Goal: Contribute content

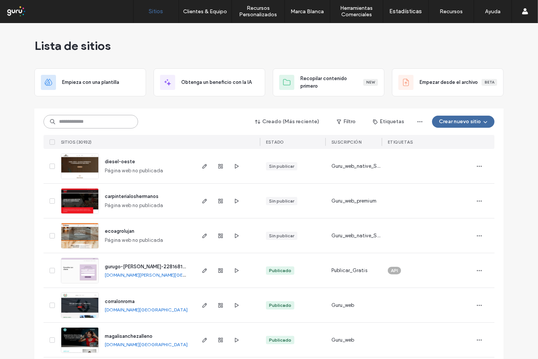
click at [93, 119] on input at bounding box center [91, 122] width 95 height 14
paste input "**********"
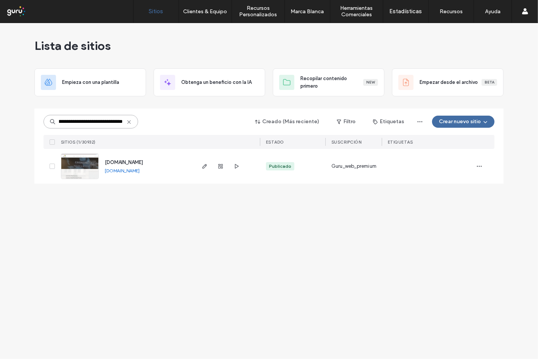
type input "**********"
click at [85, 169] on img at bounding box center [79, 179] width 37 height 51
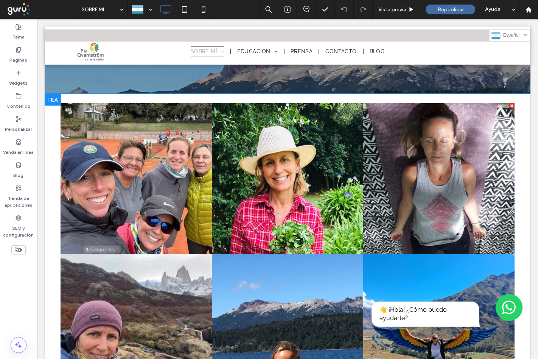
scroll to position [2900, 0]
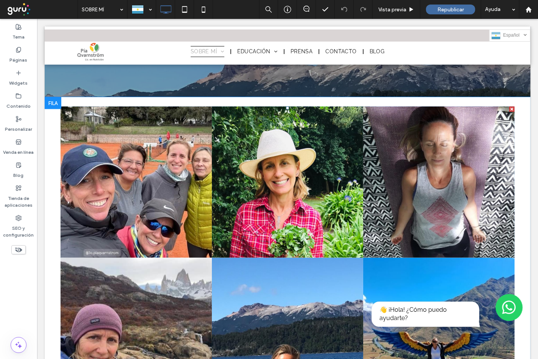
click at [178, 173] on link at bounding box center [135, 182] width 151 height 151
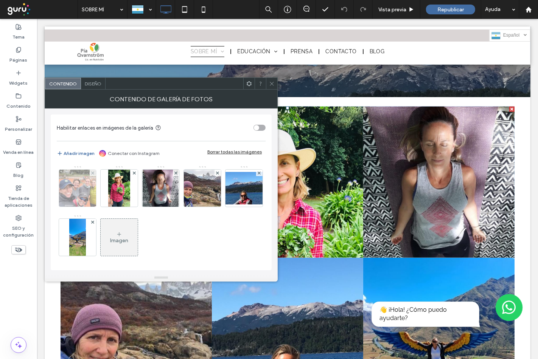
click at [83, 193] on img at bounding box center [78, 188] width 40 height 37
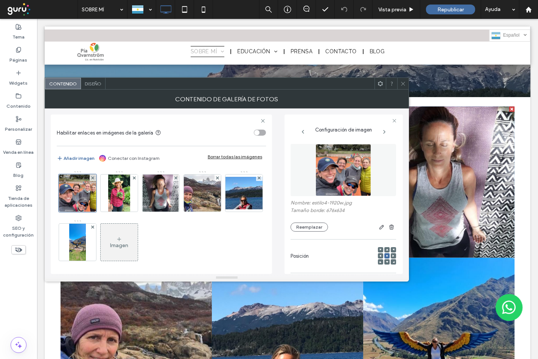
click at [138, 238] on div "Imagen" at bounding box center [119, 243] width 37 height 36
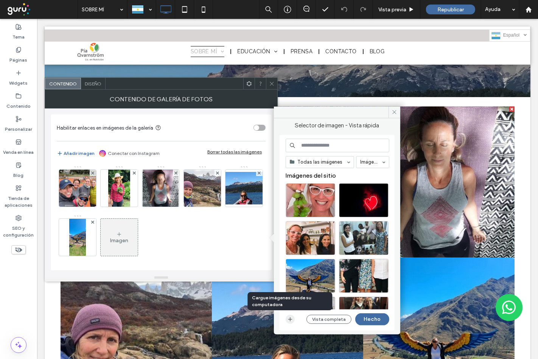
click at [291, 319] on icon "button" at bounding box center [290, 320] width 6 height 6
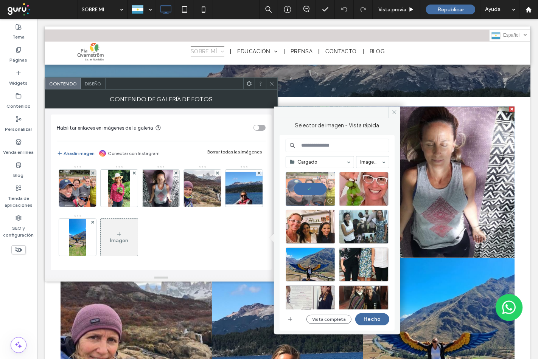
click at [306, 201] on div at bounding box center [310, 201] width 49 height 9
click at [370, 320] on button "Hecho" at bounding box center [372, 320] width 34 height 12
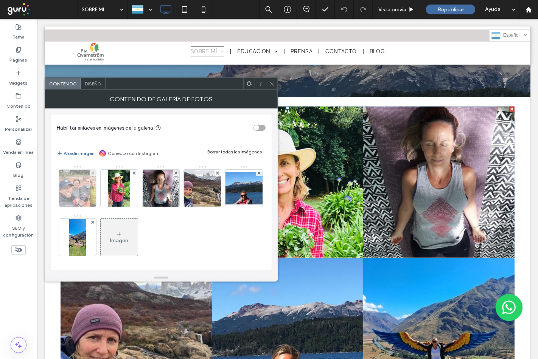
click at [81, 190] on img at bounding box center [78, 188] width 40 height 37
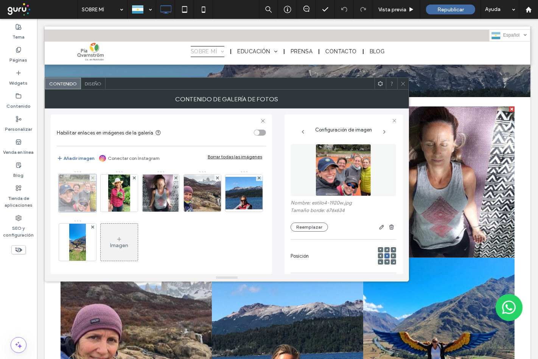
click at [93, 174] on div at bounding box center [78, 193] width 38 height 38
click at [304, 222] on div "Nombre: estilo4-1920w.jpg Tamaño borde: 676x634 Reemplazar" at bounding box center [344, 216] width 106 height 32
click at [305, 227] on button "Reemplazar" at bounding box center [309, 227] width 37 height 9
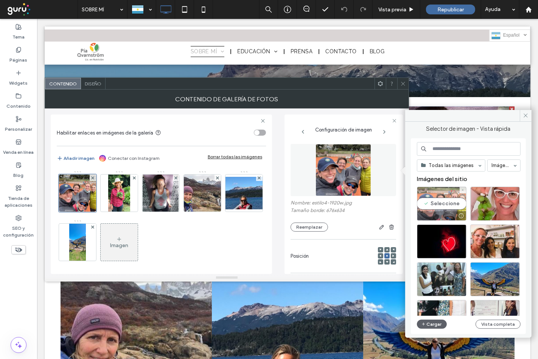
click at [446, 205] on div "Seleccione" at bounding box center [442, 204] width 50 height 34
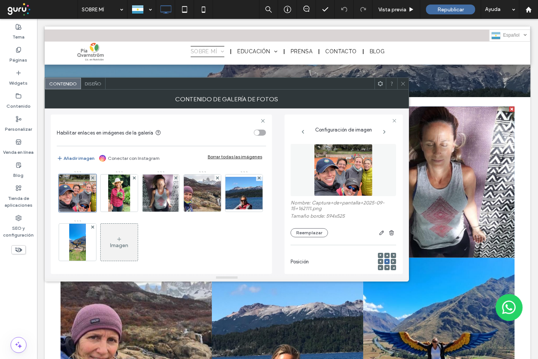
click at [402, 84] on icon at bounding box center [403, 84] width 6 height 6
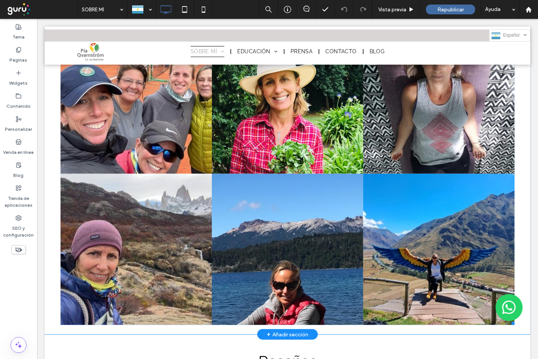
scroll to position [2942, 0]
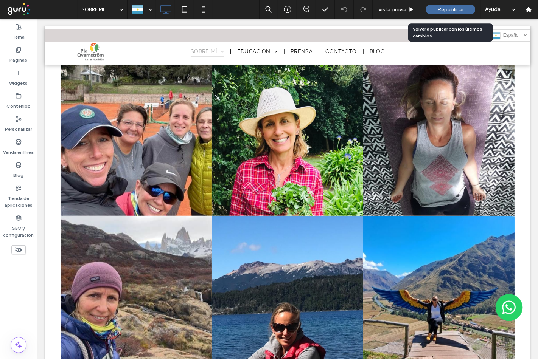
click at [457, 9] on span "Republicar" at bounding box center [450, 9] width 26 height 6
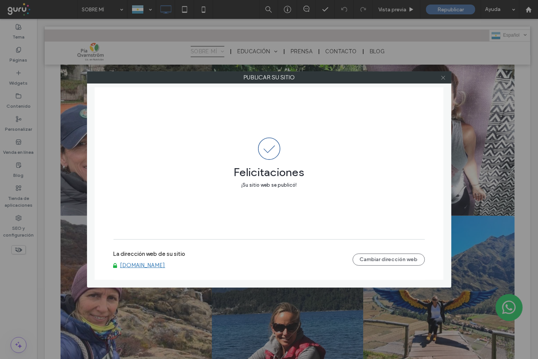
click at [440, 78] on icon at bounding box center [443, 78] width 6 height 6
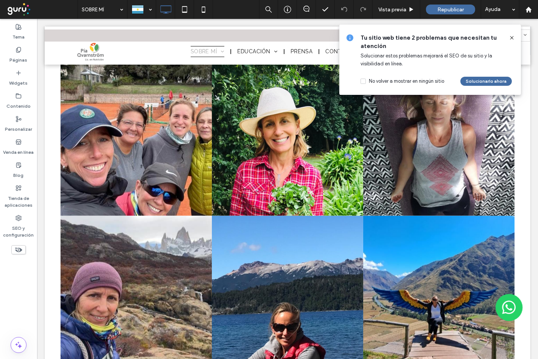
click at [511, 35] on icon at bounding box center [512, 38] width 6 height 6
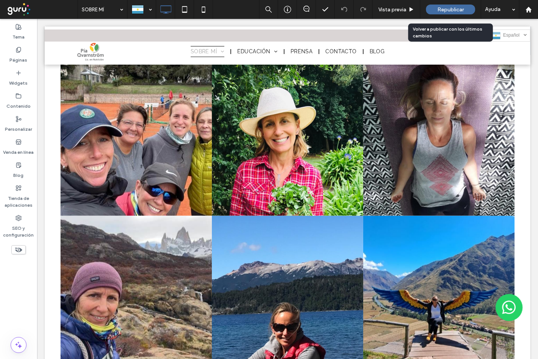
click at [456, 8] on span "Republicar" at bounding box center [450, 9] width 26 height 6
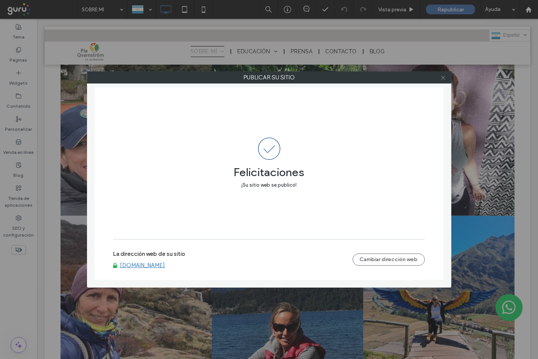
click at [443, 73] on span at bounding box center [443, 77] width 6 height 11
